Goal: Task Accomplishment & Management: Use online tool/utility

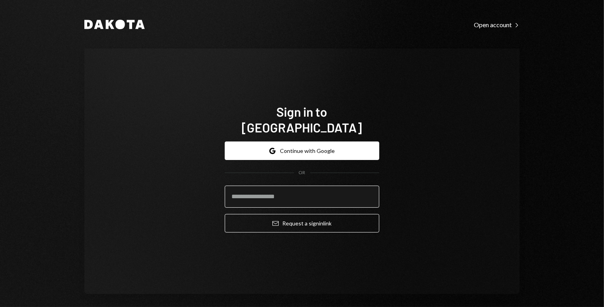
click at [268, 186] on input "email" at bounding box center [302, 197] width 155 height 22
type input "**********"
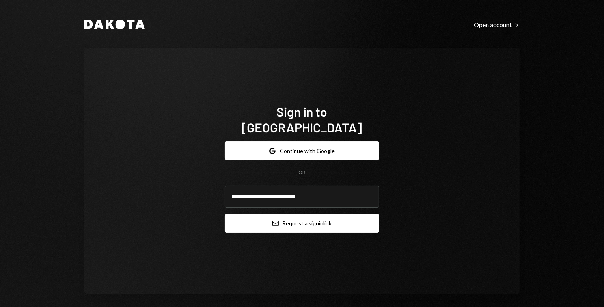
click at [296, 218] on button "Email Request a sign in link" at bounding box center [302, 223] width 155 height 19
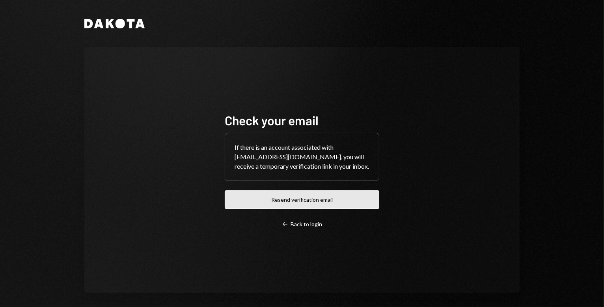
click at [301, 201] on button "Resend verification email" at bounding box center [302, 199] width 155 height 19
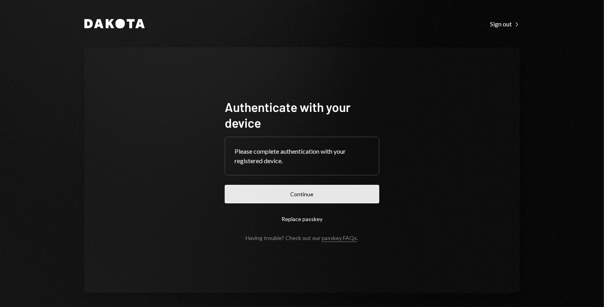
click at [298, 192] on button "Continue" at bounding box center [302, 194] width 155 height 19
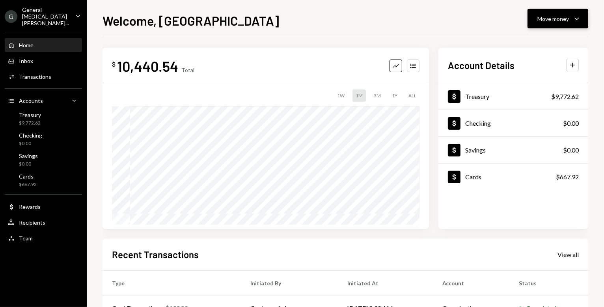
click at [577, 21] on icon "Caret Down" at bounding box center [576, 18] width 9 height 9
click at [532, 43] on div "Send" at bounding box center [552, 42] width 58 height 8
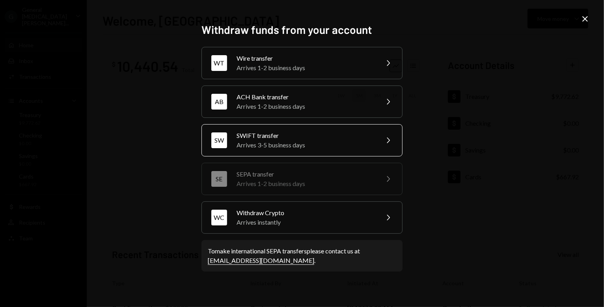
click at [330, 145] on div "Arrives 3-5 business days" at bounding box center [305, 144] width 137 height 9
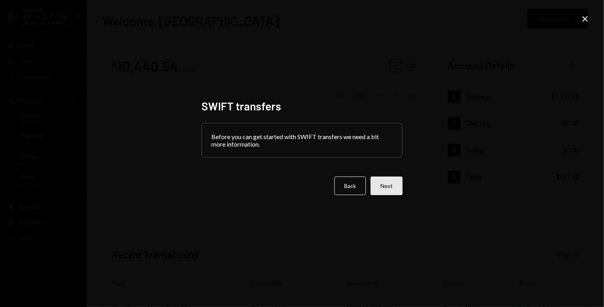
click at [387, 190] on button "Next" at bounding box center [387, 186] width 32 height 19
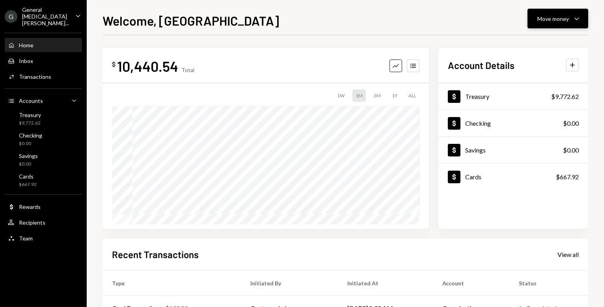
click at [581, 19] on icon "Caret Down" at bounding box center [576, 18] width 9 height 9
click at [536, 45] on div "Send" at bounding box center [552, 42] width 58 height 8
